Goal: Information Seeking & Learning: Learn about a topic

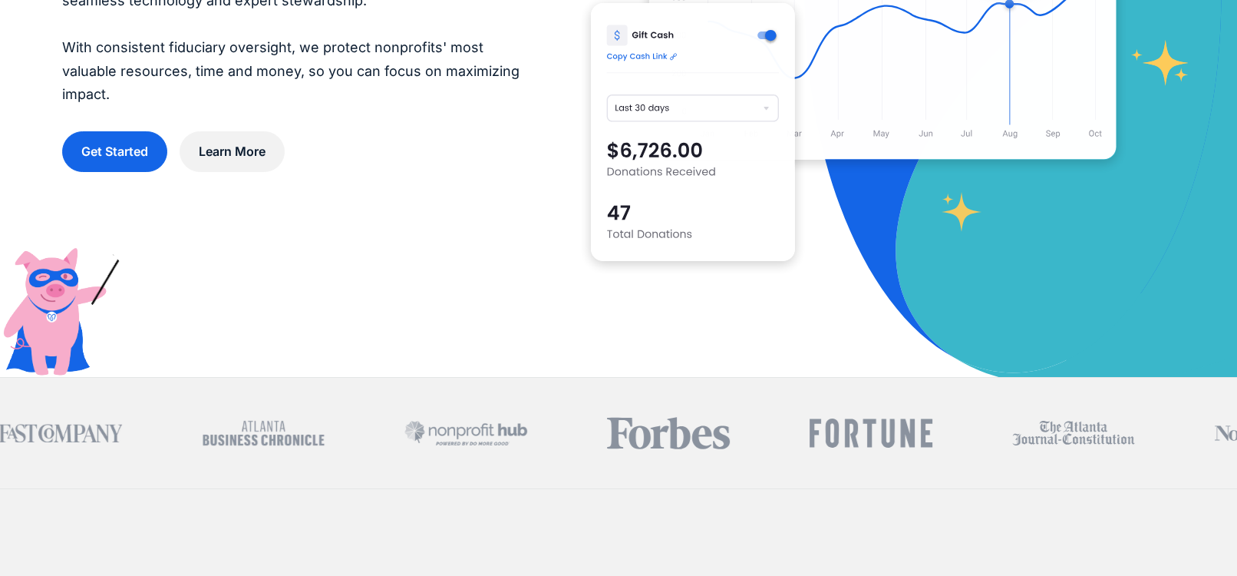
scroll to position [259, 0]
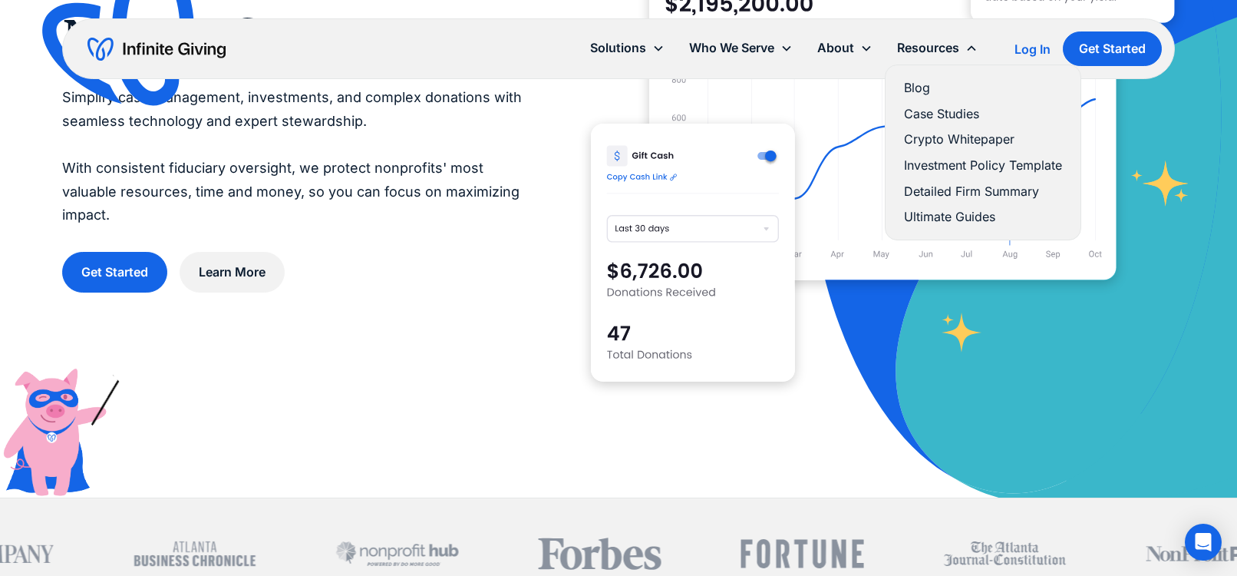
click at [923, 94] on link "Blog" at bounding box center [983, 88] width 158 height 21
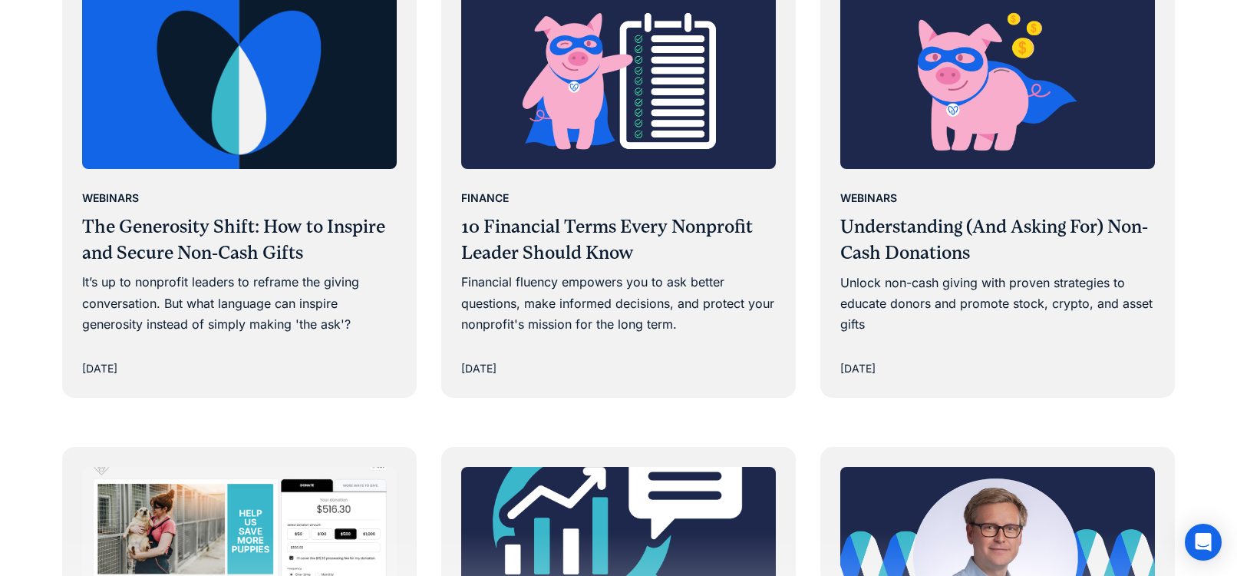
scroll to position [1959, 0]
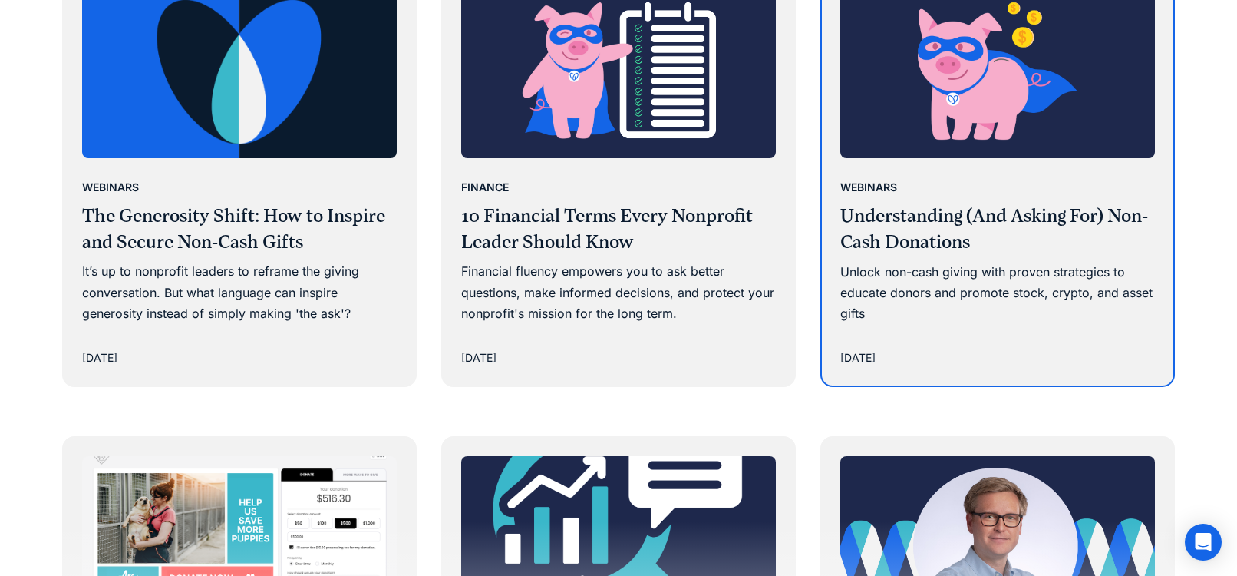
click at [924, 203] on h3 "Understanding (And Asking For) Non-Cash Donations" at bounding box center [998, 228] width 315 height 51
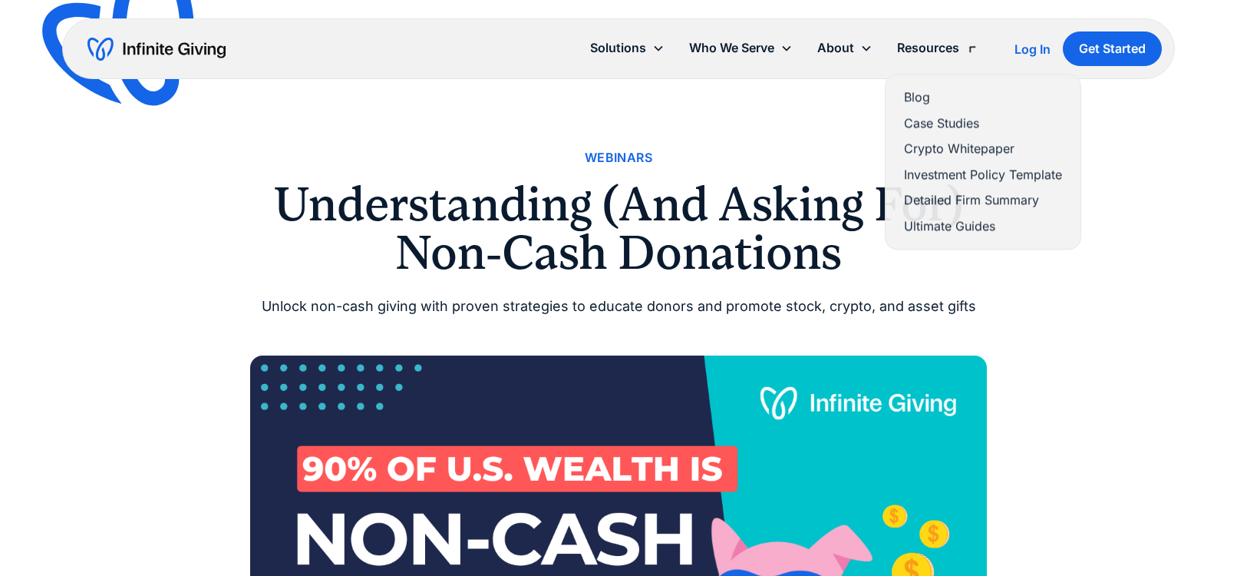
click at [900, 62] on div "Resources" at bounding box center [937, 47] width 105 height 33
